Goal: Task Accomplishment & Management: Manage account settings

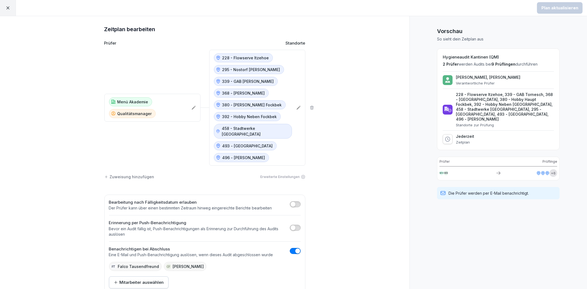
click at [10, 8] on icon at bounding box center [7, 7] width 5 height 5
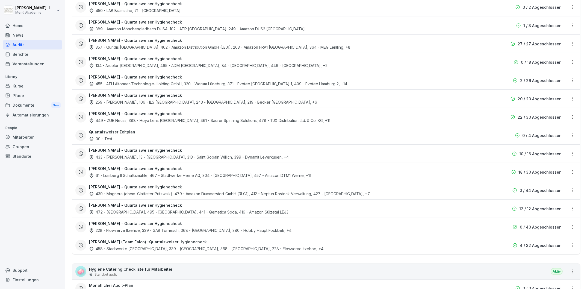
scroll to position [452, 0]
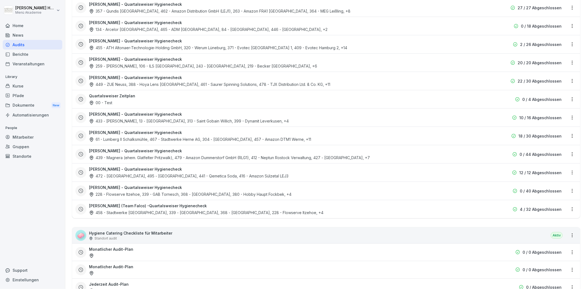
click at [220, 190] on div "[PERSON_NAME] - Quartalsweiser Hygienecheck 228 - Flowserve Itzehoe, 339 - GAB …" at bounding box center [291, 190] width 404 height 13
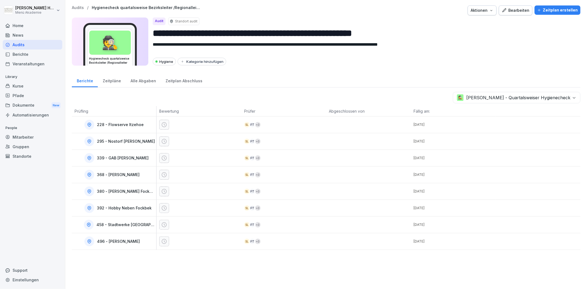
click at [15, 46] on div "Audits" at bounding box center [33, 45] width 60 height 10
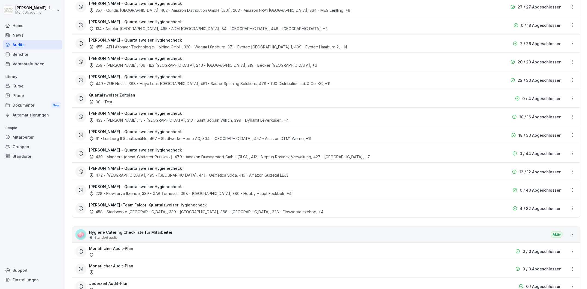
scroll to position [482, 0]
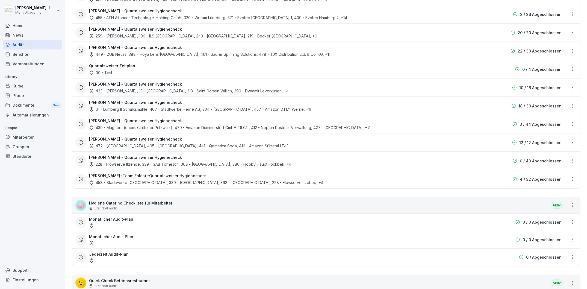
click at [572, 161] on html "[PERSON_NAME] Menü Akademie Home News Audits Berichte Veranstaltungen Library K…" at bounding box center [293, 144] width 587 height 289
click at [0, 0] on link "Zeitplan bearbeiten" at bounding box center [0, 0] width 0 height 0
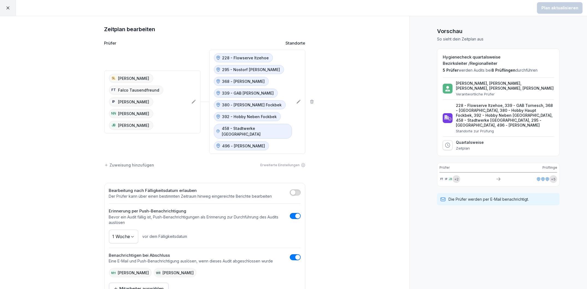
click at [297, 99] on icon at bounding box center [298, 101] width 4 height 4
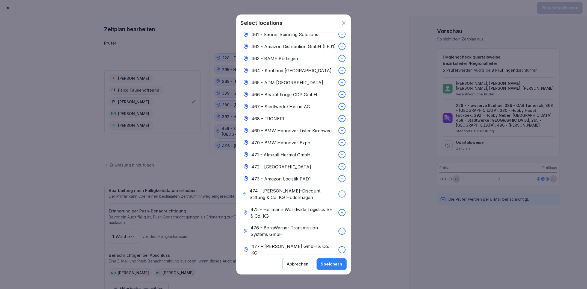
scroll to position [2471, 0]
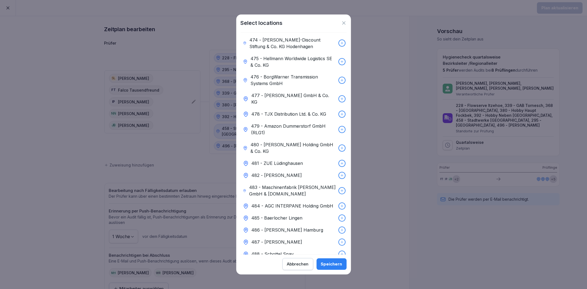
click at [325, 262] on div "Speichern" at bounding box center [331, 264] width 21 height 6
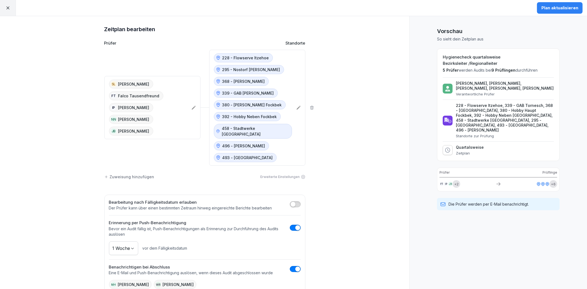
click at [546, 4] on button "Plan aktualisieren" at bounding box center [560, 7] width 46 height 11
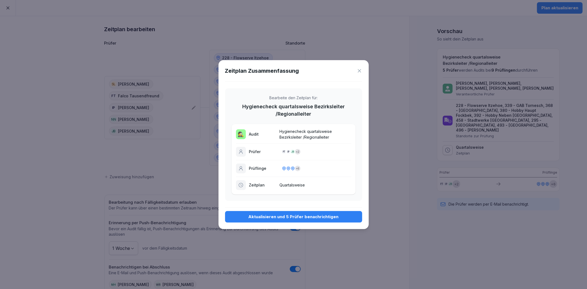
click at [282, 219] on div "Aktualisieren und 5 Prüfer benachrichtigen" at bounding box center [293, 216] width 128 height 6
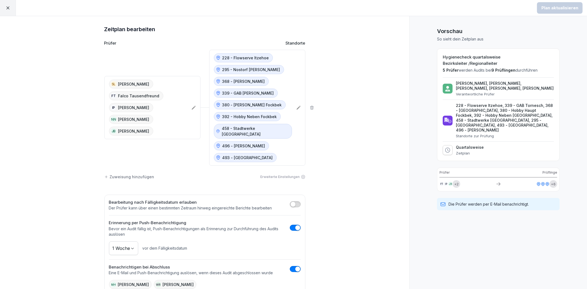
click at [10, 8] on icon at bounding box center [7, 7] width 5 height 5
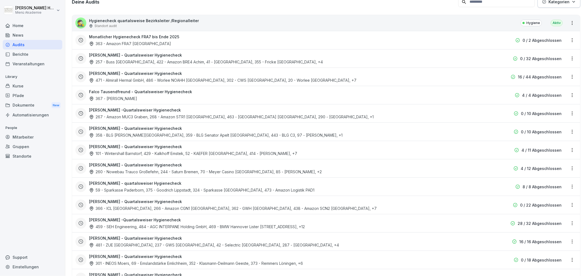
scroll to position [1093, 0]
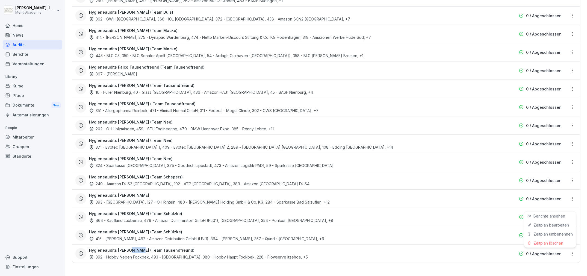
click at [571, 253] on html "[PERSON_NAME] Menü Akademie Home News Audits Berichte Veranstaltungen Library K…" at bounding box center [293, 138] width 587 height 276
click at [555, 244] on div "Zeitplan löschen" at bounding box center [550, 242] width 52 height 9
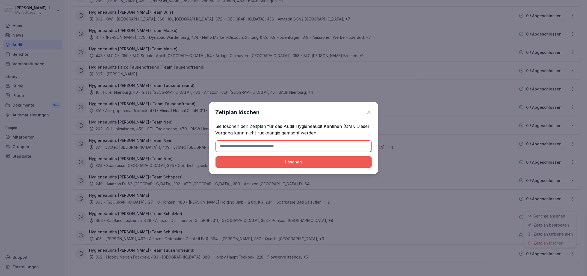
click at [266, 149] on input at bounding box center [293, 145] width 156 height 11
type input "*******"
click at [271, 164] on div "Löschen" at bounding box center [293, 162] width 147 height 6
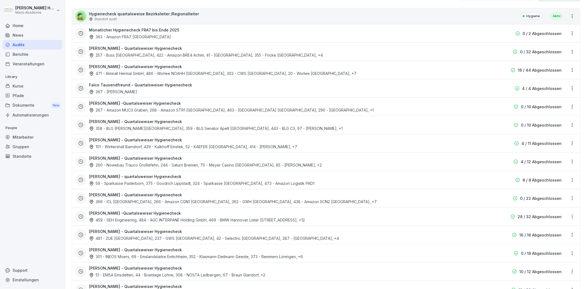
scroll to position [0, 0]
